Goal: Navigation & Orientation: Find specific page/section

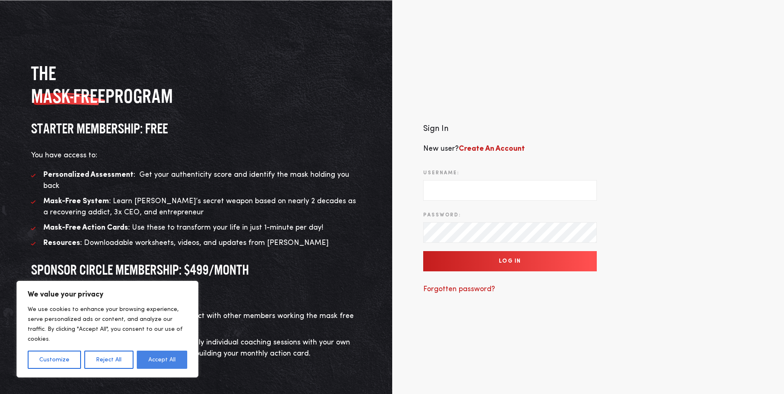
click at [147, 368] on button "Accept All" at bounding box center [162, 360] width 50 height 18
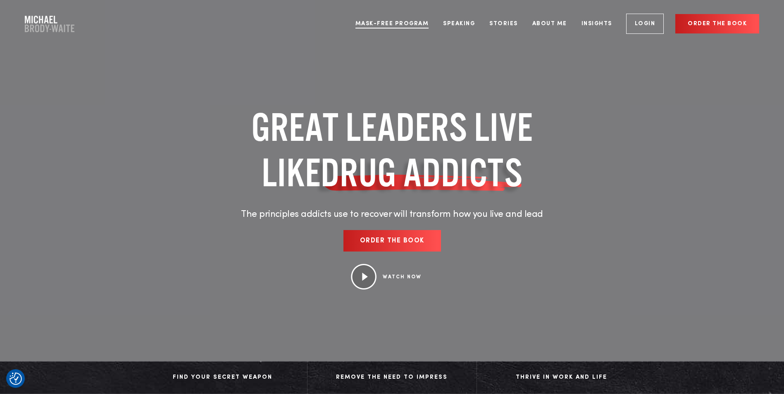
click at [420, 23] on link "Mask-Free Program" at bounding box center [392, 23] width 86 height 31
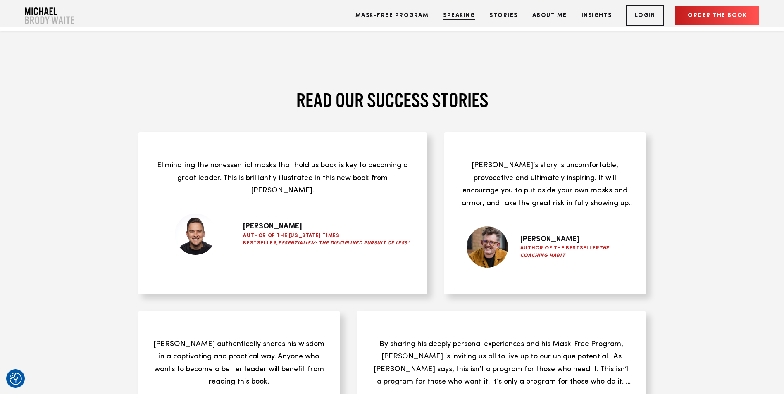
scroll to position [2687, 0]
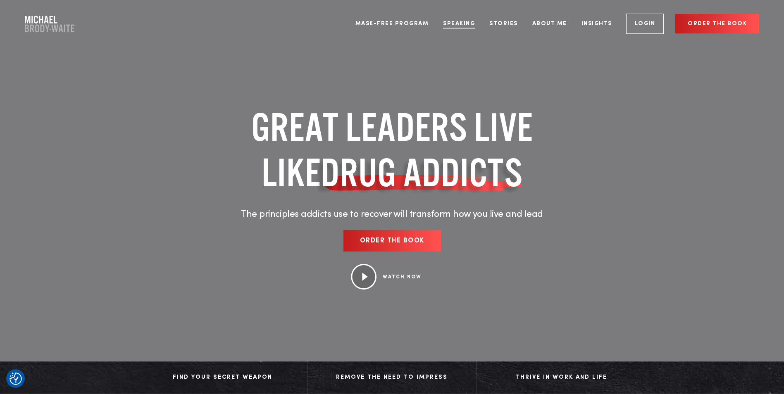
click at [461, 26] on link "Speaking" at bounding box center [459, 23] width 44 height 31
